Goal: Find specific page/section: Find specific page/section

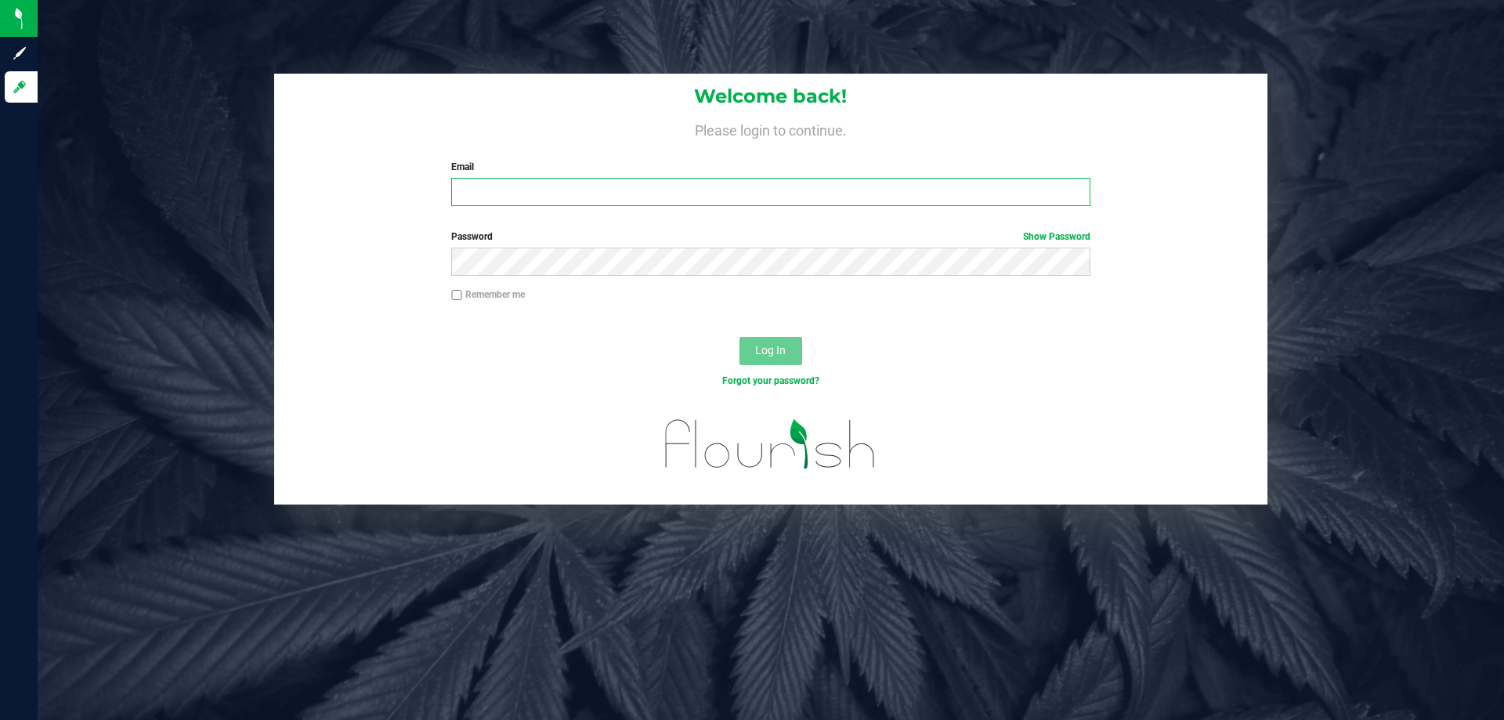
click at [476, 182] on input "Email" at bounding box center [770, 192] width 638 height 28
click at [489, 200] on input "Email" at bounding box center [770, 192] width 638 height 28
click at [490, 201] on input "[EMAIL_ADDRESS][DOMAIN_NAME]" at bounding box center [770, 192] width 638 height 28
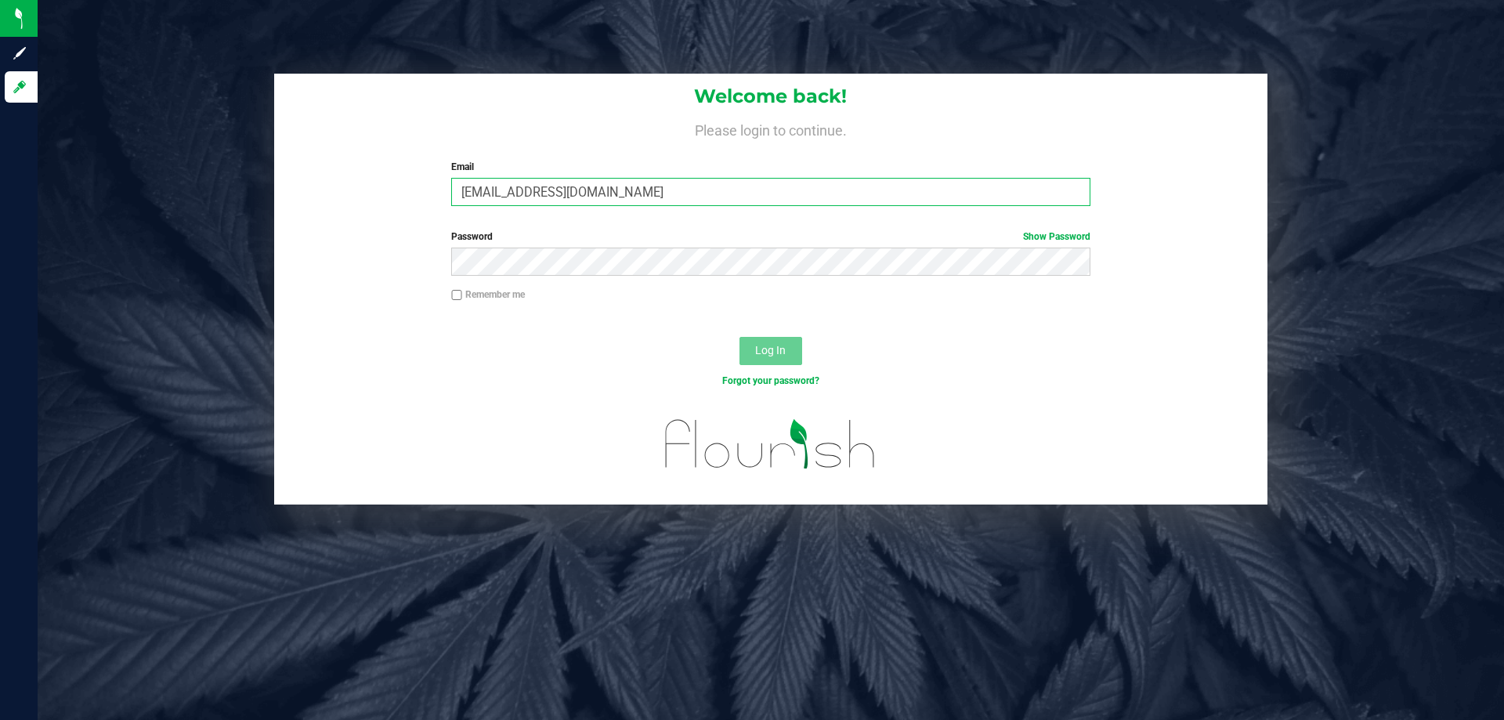
click at [490, 201] on input "[EMAIL_ADDRESS][DOMAIN_NAME]" at bounding box center [770, 192] width 638 height 28
type input "[EMAIL_ADDRESS][DOMAIN_NAME]"
click at [740, 337] on button "Log In" at bounding box center [771, 351] width 63 height 28
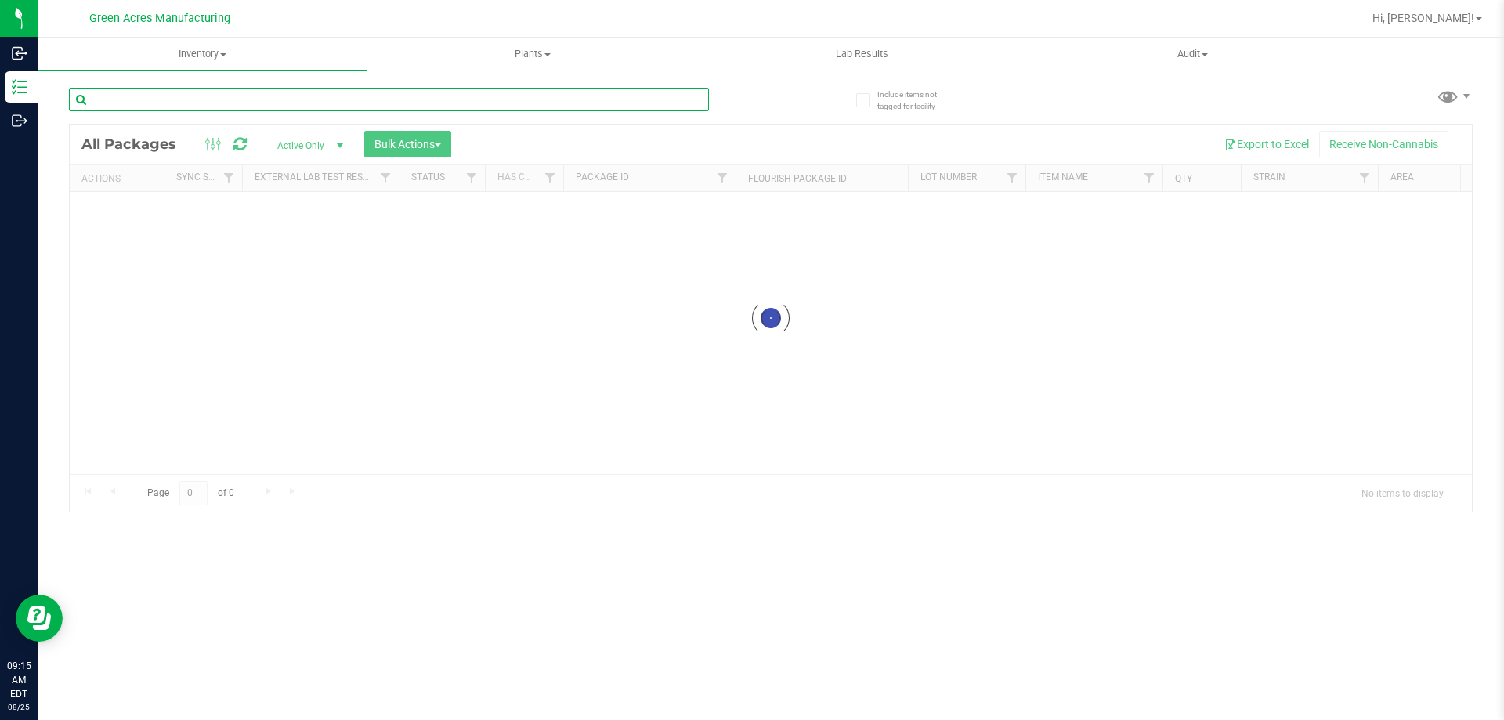
click at [190, 96] on input "text" at bounding box center [389, 100] width 640 height 24
type input "78300579394"
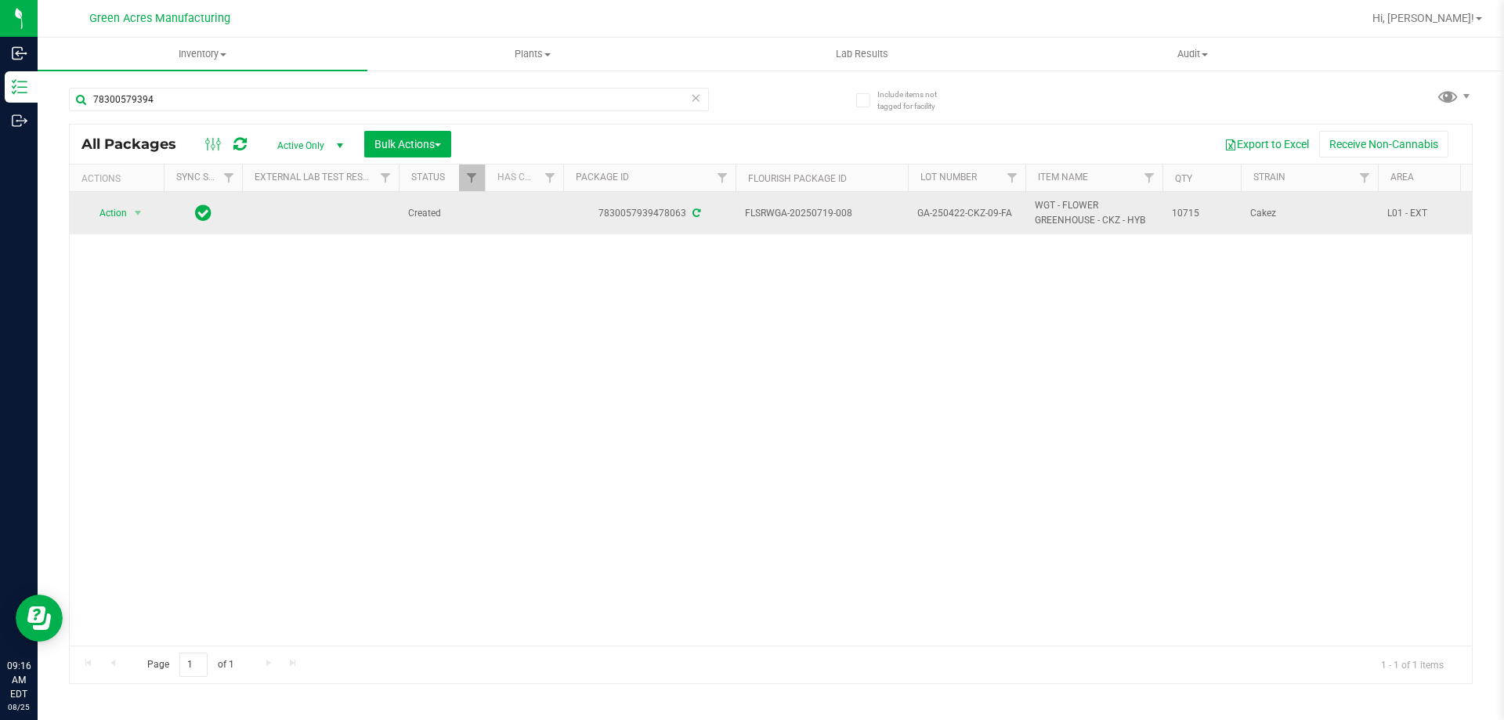
click at [946, 206] on span "GA-250422-CKZ-09-FA" at bounding box center [966, 213] width 99 height 15
copy tr "GA-250422-CKZ-09-FA"
drag, startPoint x: 855, startPoint y: 215, endPoint x: 812, endPoint y: 213, distance: 43.1
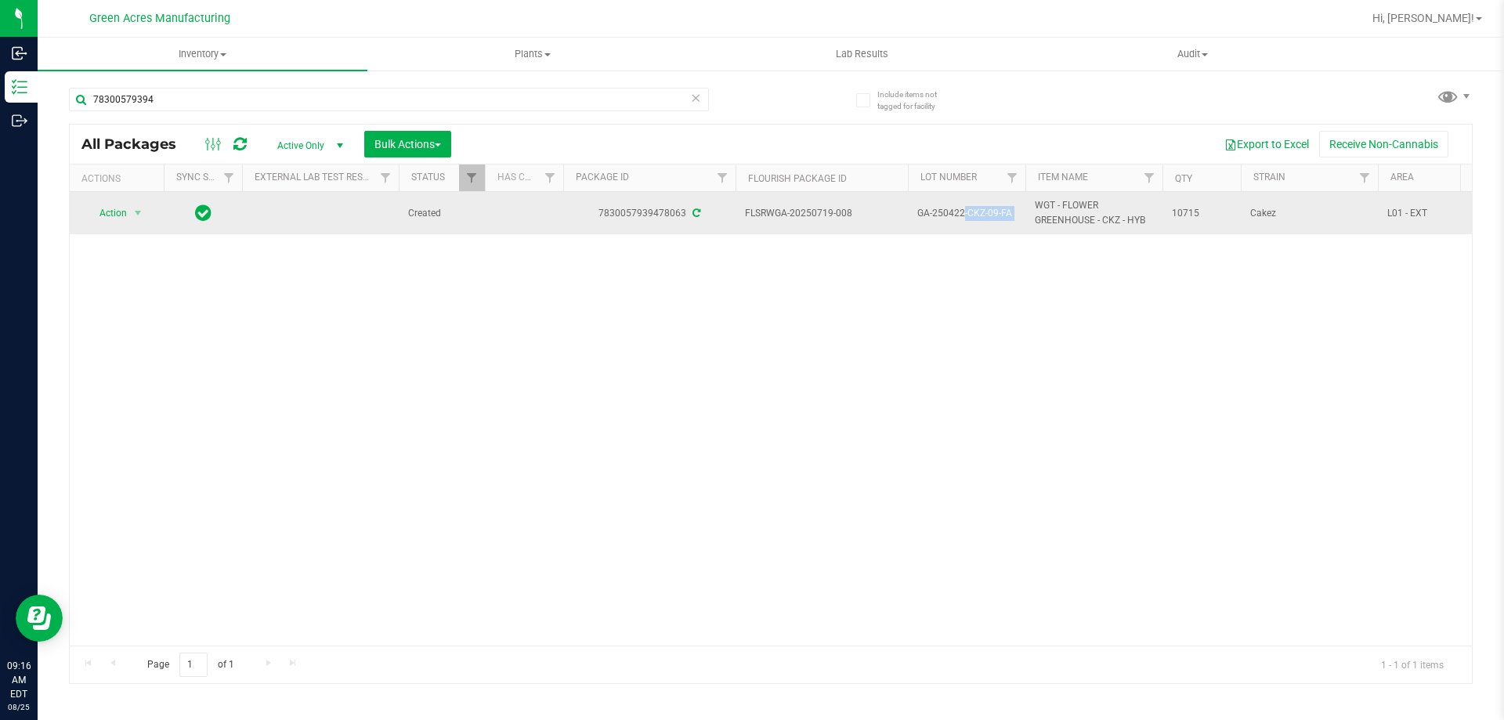
click at [812, 213] on span "FLSRWGA-20250719-008" at bounding box center [822, 213] width 154 height 15
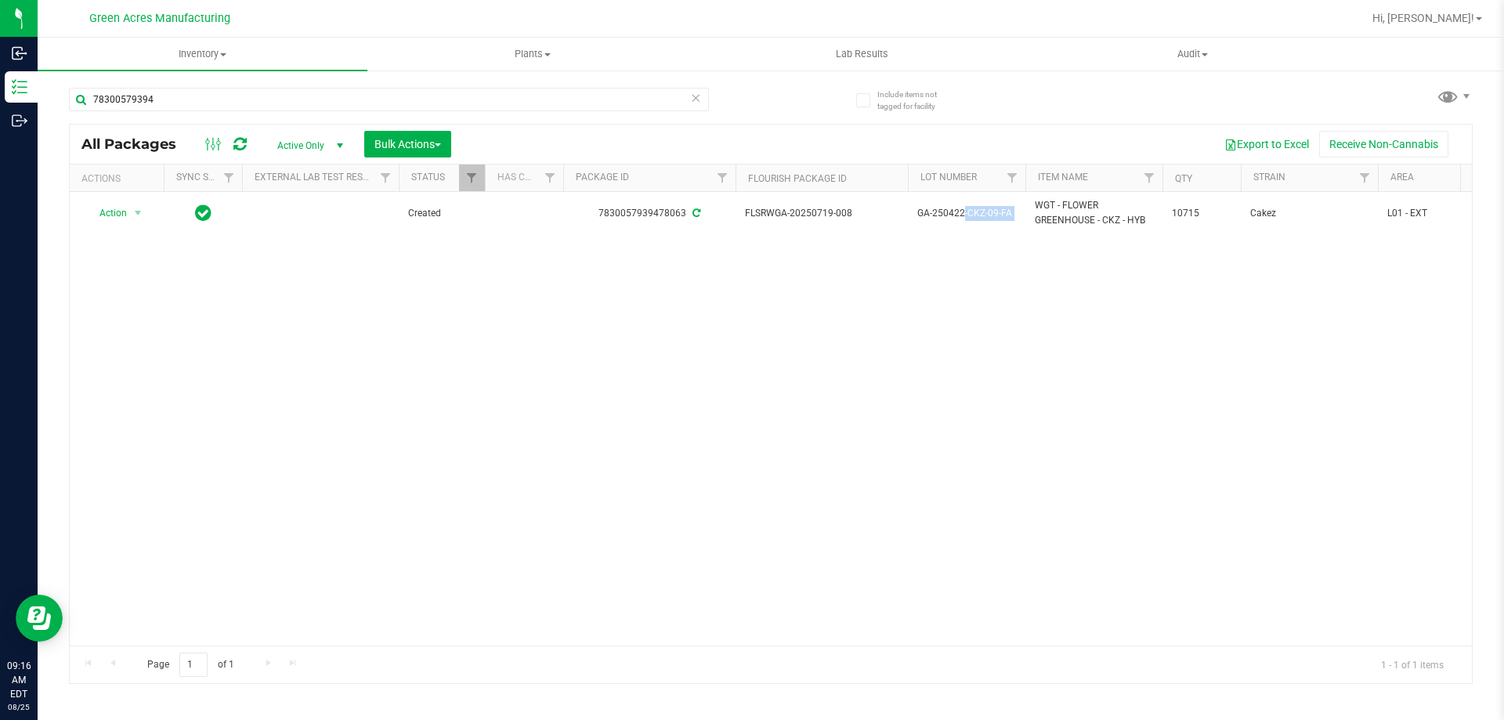
copy span "0719-008"
